Goal: Information Seeking & Learning: Find specific fact

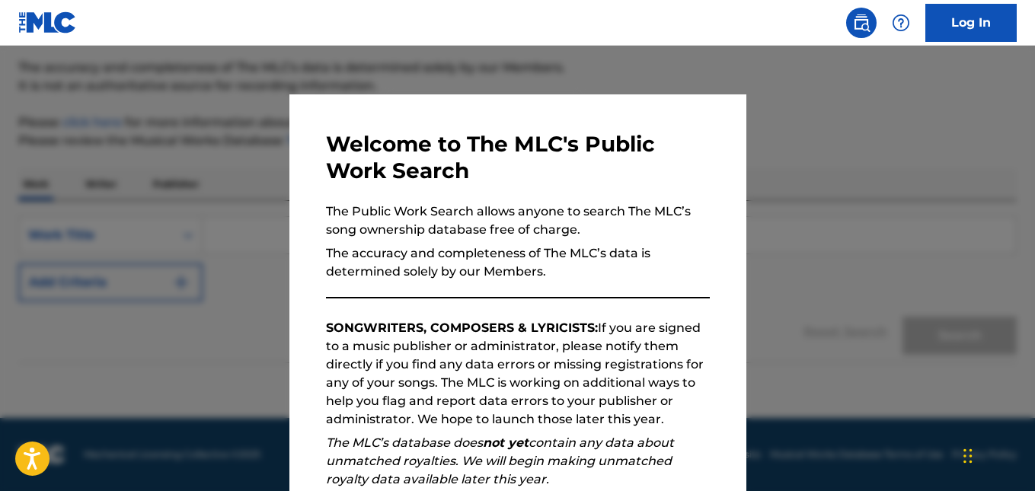
scroll to position [206, 0]
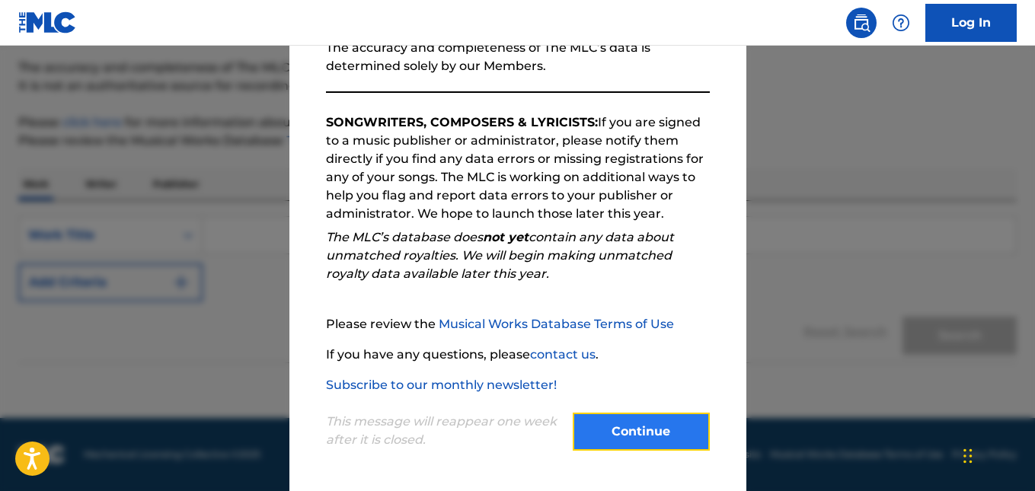
click at [664, 430] on button "Continue" at bounding box center [641, 432] width 137 height 38
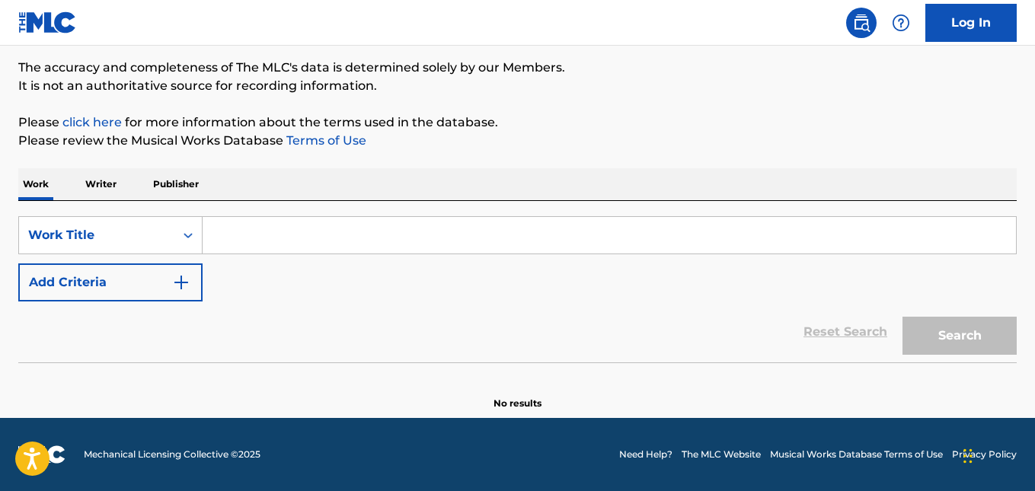
click at [271, 238] on input "Search Form" at bounding box center [609, 235] width 813 height 37
paste input "Las Mujeres Gozan"
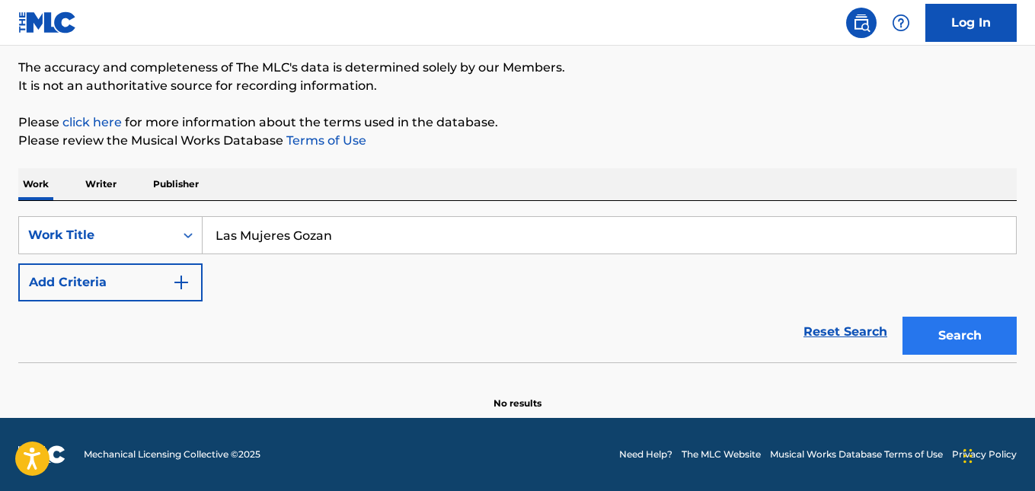
type input "Las Mujeres Gozan"
click at [967, 334] on button "Search" at bounding box center [959, 336] width 114 height 38
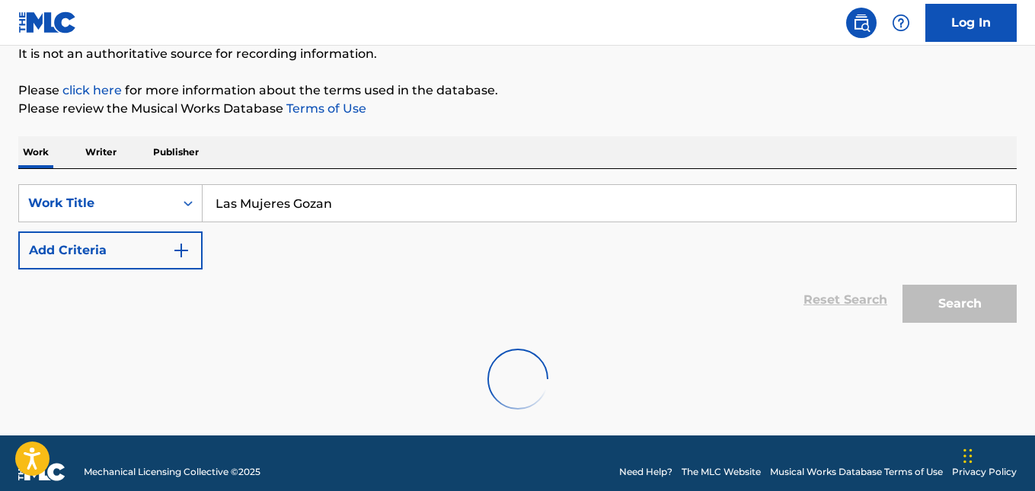
scroll to position [172, 0]
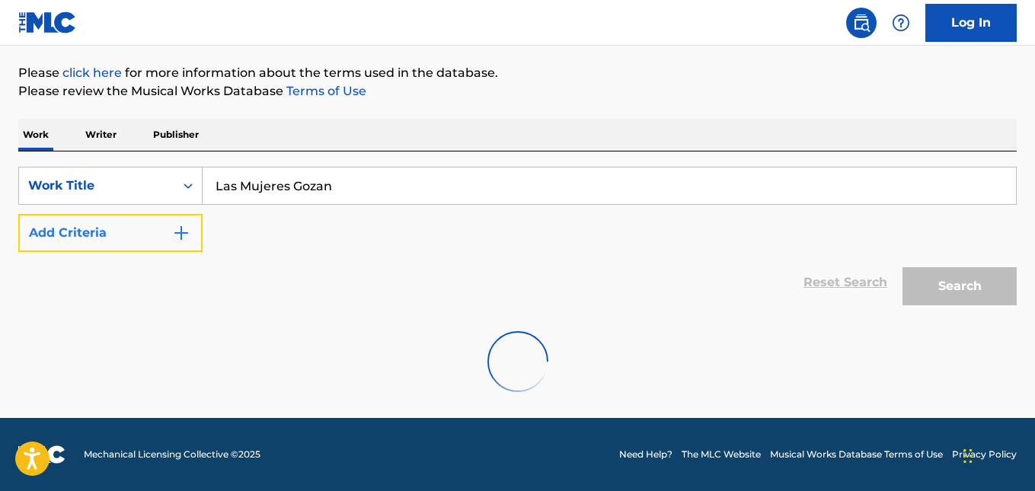
click at [155, 231] on button "Add Criteria" at bounding box center [110, 233] width 184 height 38
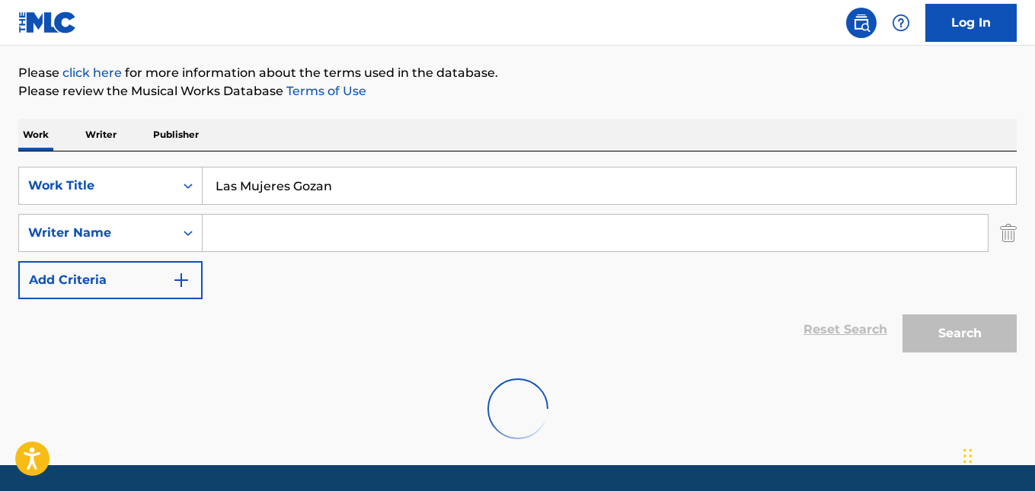
click at [267, 222] on input "Search Form" at bounding box center [595, 233] width 785 height 37
paste input "[PERSON_NAME] [PERSON_NAME]"
type input "[PERSON_NAME] [PERSON_NAME]"
click at [552, 334] on div "Reset Search Search" at bounding box center [517, 329] width 998 height 61
click at [568, 88] on p "Please review the Musical Works Database Terms of Use" at bounding box center [517, 91] width 998 height 18
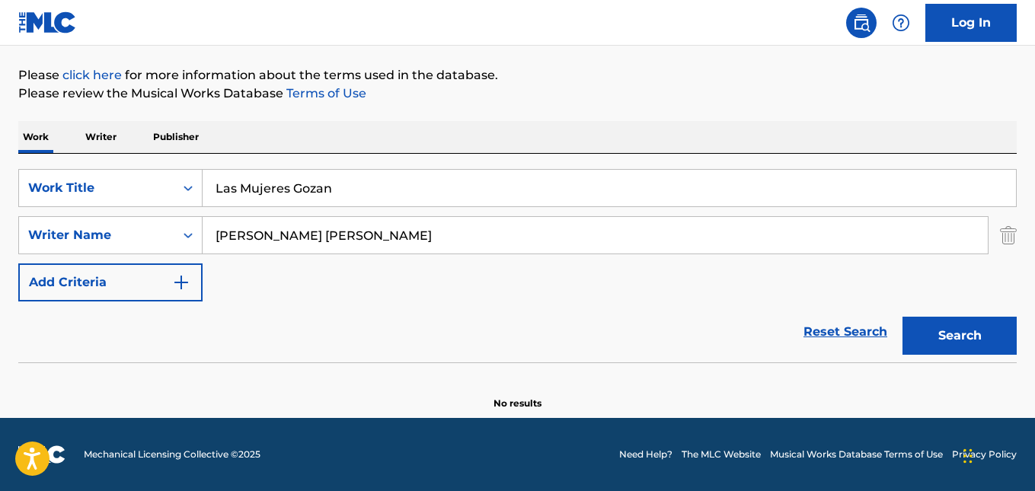
scroll to position [170, 0]
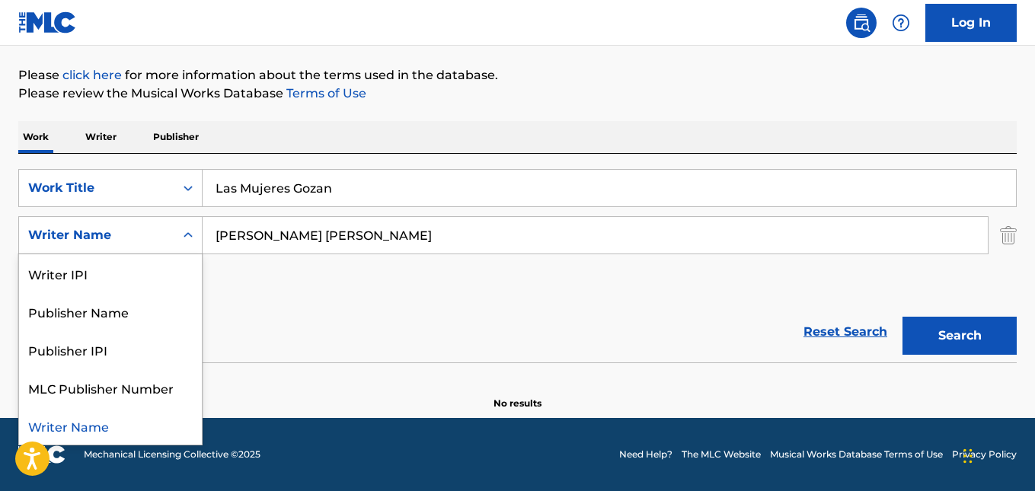
click at [183, 232] on icon "Search Form" at bounding box center [187, 235] width 15 height 15
click at [115, 278] on div "Writer IPI" at bounding box center [110, 273] width 183 height 38
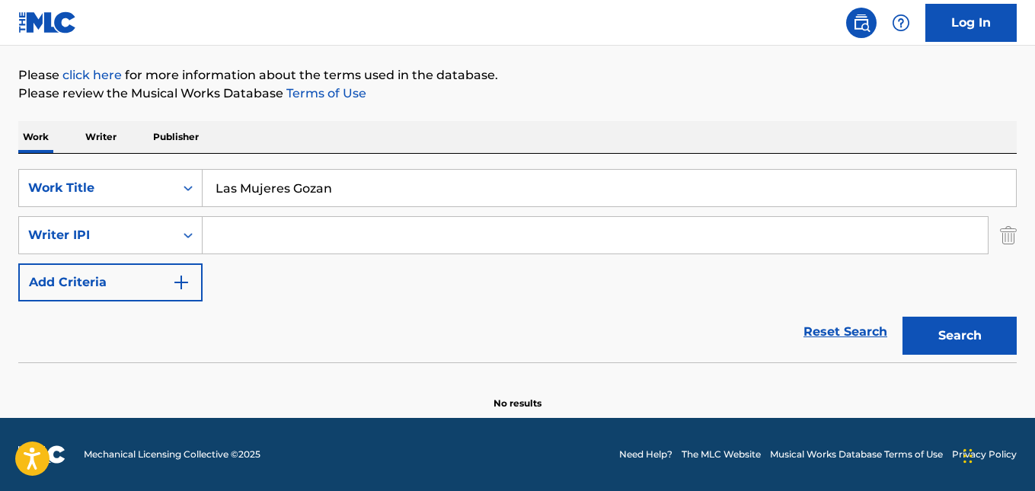
click at [327, 235] on input "Search Form" at bounding box center [595, 235] width 785 height 37
paste input "BMI 01193734437"
drag, startPoint x: 270, startPoint y: 235, endPoint x: 152, endPoint y: 238, distance: 118.1
click at [152, 238] on div "SearchWithCriteria3f6270da-0a2c-434d-b9a7-920c46a00c0f Writer IPI BMI 011937344…" at bounding box center [517, 235] width 998 height 38
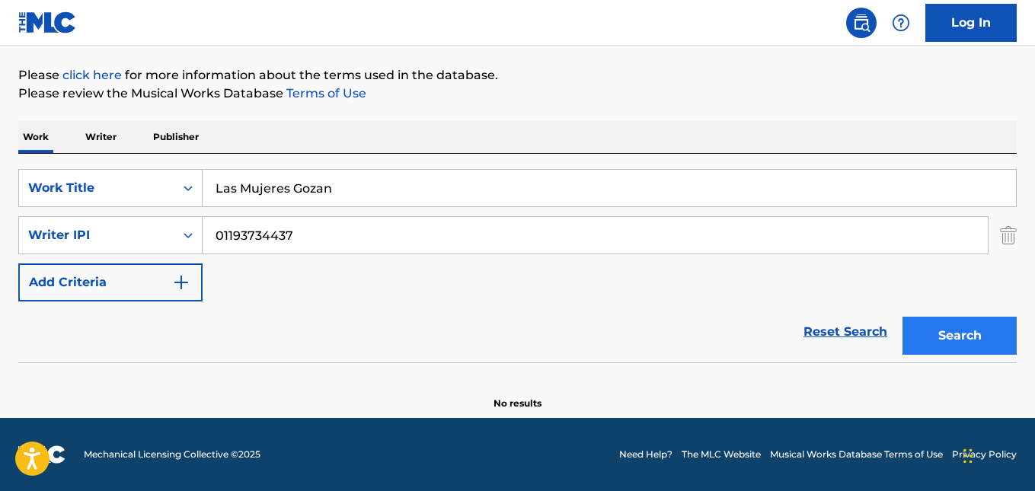
type input "01193734437"
click at [941, 340] on button "Search" at bounding box center [959, 336] width 114 height 38
drag, startPoint x: 290, startPoint y: 180, endPoint x: 180, endPoint y: 168, distance: 110.4
click at [180, 168] on div "SearchWithCriteria1bbf5192-cf11-422c-8528-d3ea0a7a1540 Work Title Las Mujeres G…" at bounding box center [517, 258] width 998 height 209
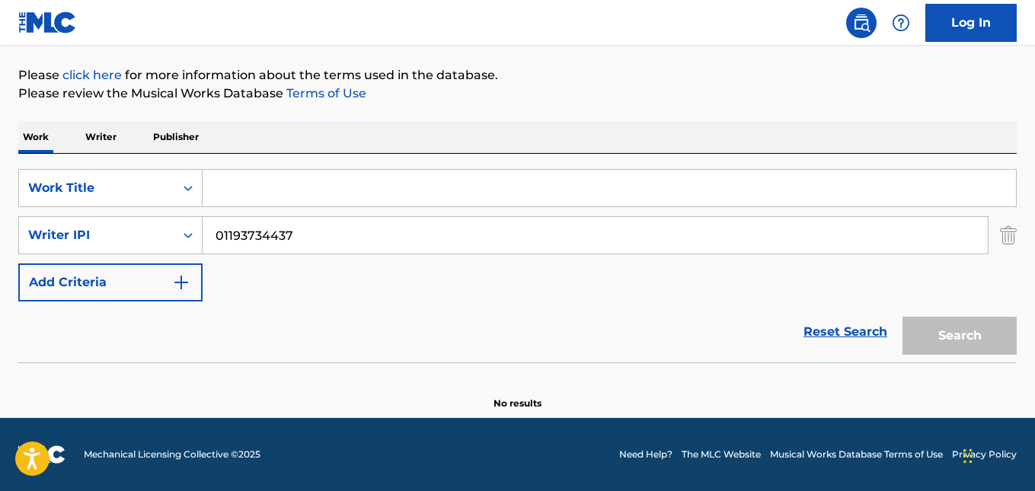
click at [932, 338] on div "Search" at bounding box center [956, 332] width 122 height 61
click at [441, 276] on div "SearchWithCriteria1bbf5192-cf11-422c-8528-d3ea0a7a1540 Work Title SearchWithCri…" at bounding box center [517, 235] width 998 height 133
click at [237, 180] on input "Search Form" at bounding box center [609, 188] width 813 height 37
paste input "[DATE] en [GEOGRAPHIC_DATA][PERSON_NAME]"
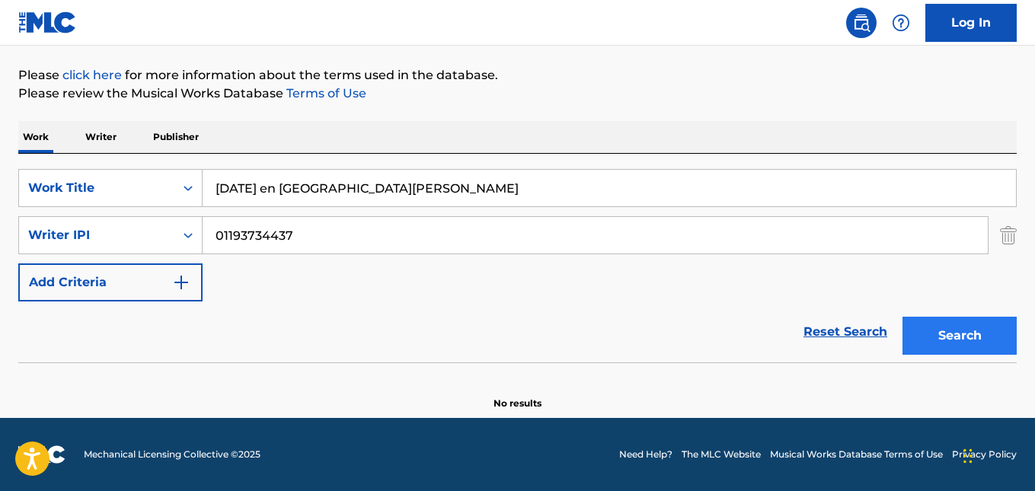
type input "[DATE] en [GEOGRAPHIC_DATA][PERSON_NAME]"
click at [949, 340] on button "Search" at bounding box center [959, 336] width 114 height 38
drag, startPoint x: 297, startPoint y: 237, endPoint x: 108, endPoint y: 237, distance: 188.9
click at [108, 237] on div "SearchWithCriteria3f6270da-0a2c-434d-b9a7-920c46a00c0f Writer IPI 01193734437" at bounding box center [517, 235] width 998 height 38
click at [965, 339] on button "Search" at bounding box center [959, 336] width 114 height 38
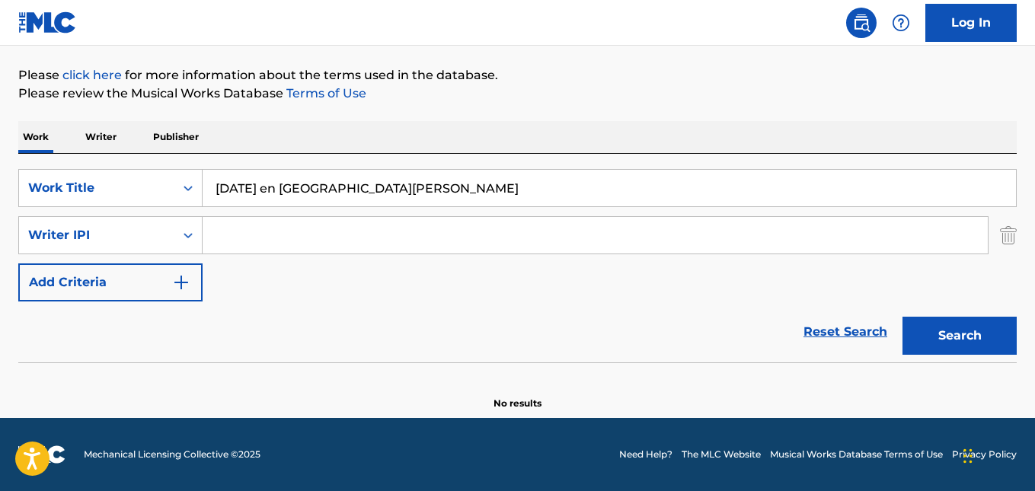
drag, startPoint x: 366, startPoint y: 190, endPoint x: 208, endPoint y: 189, distance: 157.6
click at [208, 189] on input "[DATE] en [GEOGRAPHIC_DATA][PERSON_NAME]" at bounding box center [609, 188] width 813 height 37
paste input "[PERSON_NAME]"
type input "[PERSON_NAME]"
click at [182, 188] on icon "Search Form" at bounding box center [187, 187] width 15 height 15
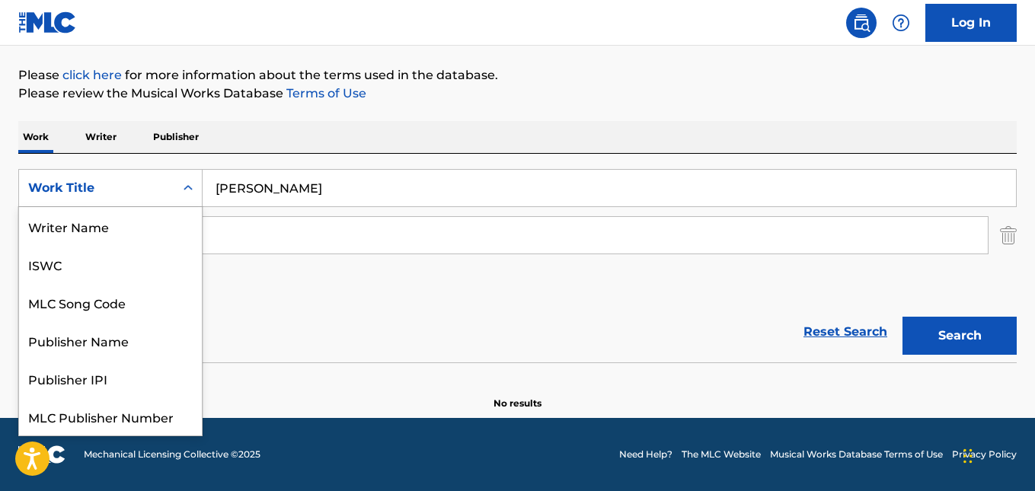
scroll to position [38, 0]
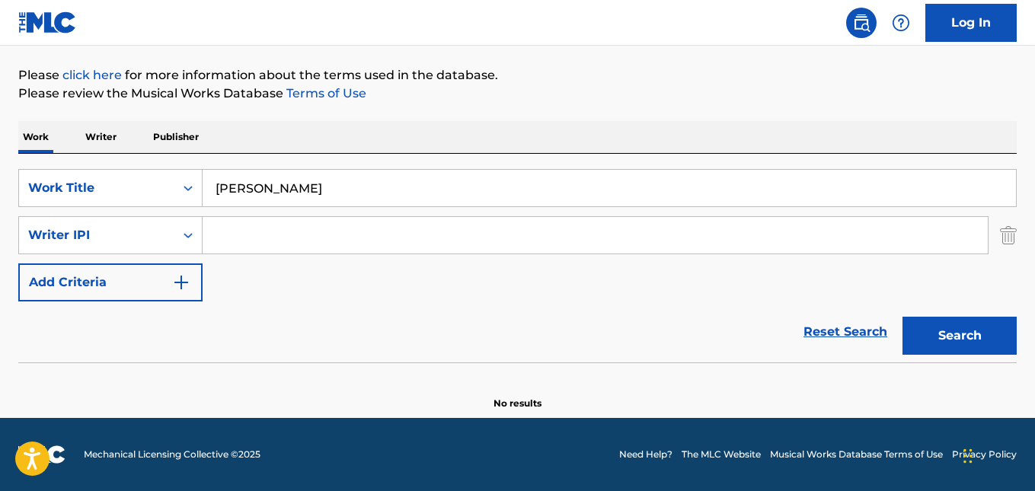
click at [352, 162] on div "SearchWithCriteria1bbf5192-cf11-422c-8528-d3ea0a7a1540 Work Title [PERSON_NAME]…" at bounding box center [517, 258] width 998 height 209
click at [972, 341] on button "Search" at bounding box center [959, 336] width 114 height 38
drag, startPoint x: 292, startPoint y: 185, endPoint x: 148, endPoint y: 189, distance: 144.7
click at [148, 189] on div "SearchWithCriteria1bbf5192-cf11-422c-8528-d3ea0a7a1540 Work Title [PERSON_NAME]" at bounding box center [517, 188] width 998 height 38
